Goal: Task Accomplishment & Management: Use online tool/utility

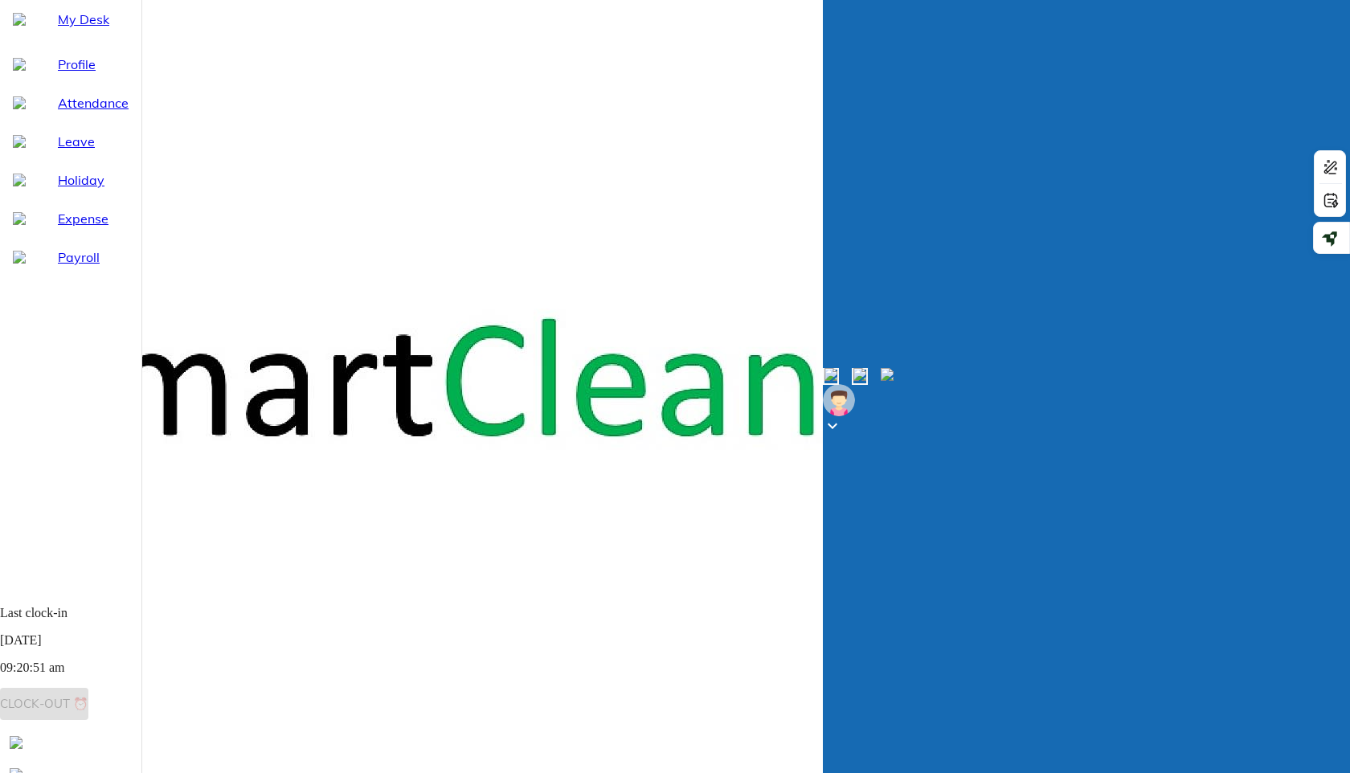
click at [63, 74] on span "Profile" at bounding box center [93, 64] width 71 height 19
click at [61, 29] on span "My Desk" at bounding box center [93, 19] width 71 height 19
click at [109, 704] on span "Last clock-in [DATE] 09:20:51 am Clock-out ⏰" at bounding box center [70, 658] width 141 height 104
click at [58, 74] on span "Profile" at bounding box center [93, 64] width 71 height 19
click at [54, 39] on div "My Desk" at bounding box center [70, 19] width 141 height 39
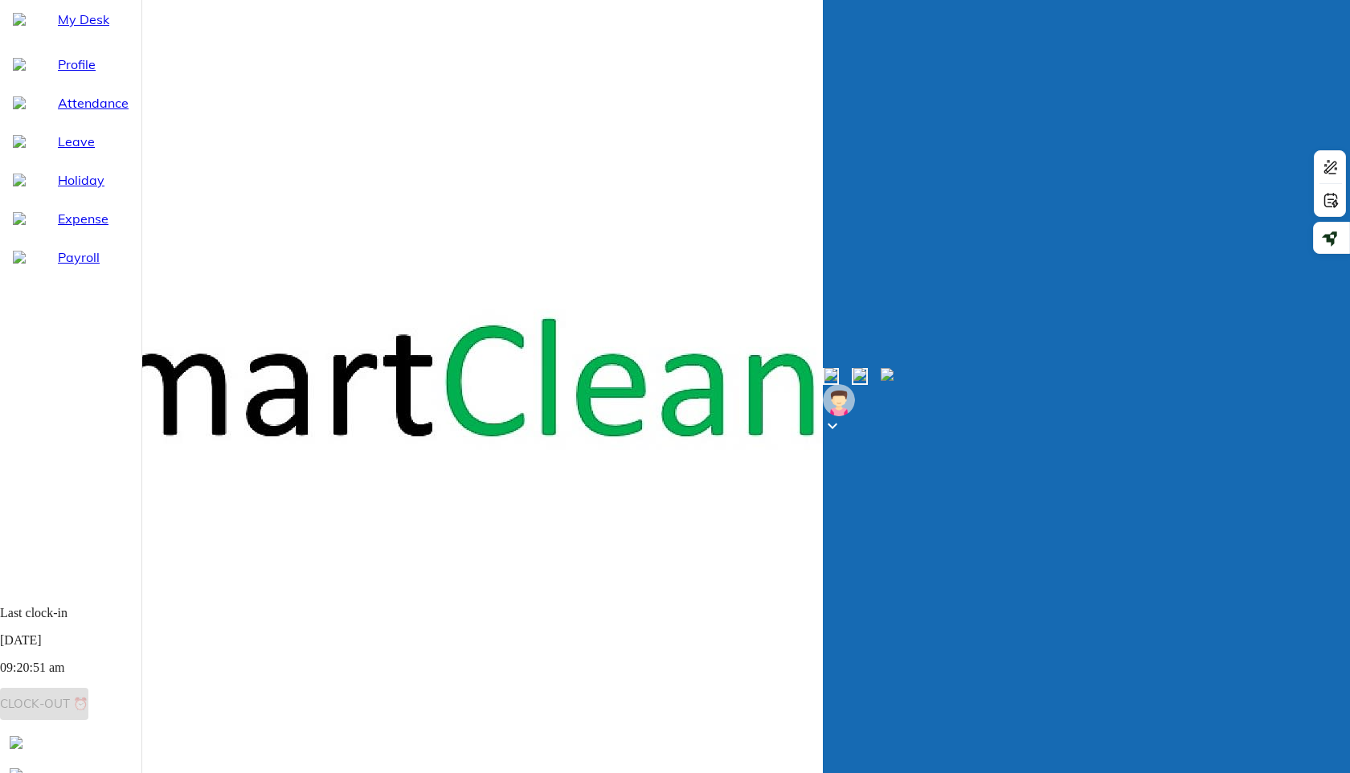
click at [99, 718] on div "Last clock-in [DATE] 09:20:51 am Clock-out ⏰" at bounding box center [70, 663] width 141 height 114
